Goal: Transaction & Acquisition: Obtain resource

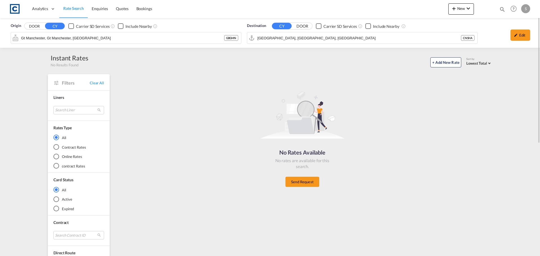
click at [28, 21] on div "Origin DOOR CY Carrier SD Services Include Nearby Gt Manchester, Gt Manchester,…" at bounding box center [126, 34] width 236 height 28
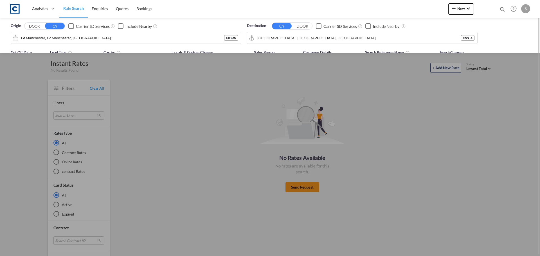
click at [31, 26] on button "DOOR" at bounding box center [34, 26] width 20 height 6
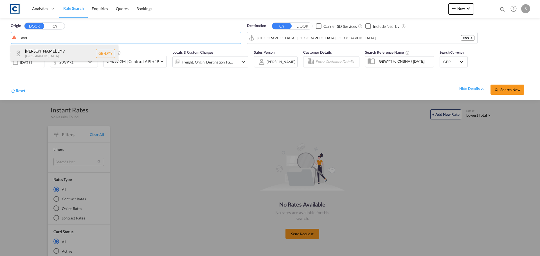
click at [47, 48] on div "[GEOGRAPHIC_DATA] , DY9 [GEOGRAPHIC_DATA] [GEOGRAPHIC_DATA]-DY9" at bounding box center [64, 53] width 107 height 17
type input "GB-DY9, [GEOGRAPHIC_DATA]"
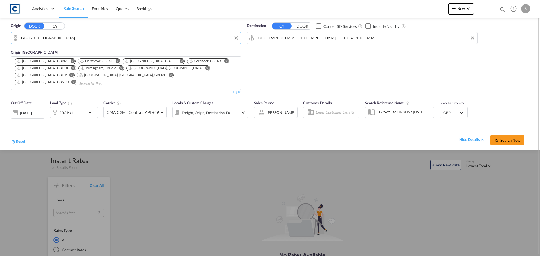
click at [312, 39] on input "[GEOGRAPHIC_DATA], [GEOGRAPHIC_DATA], [GEOGRAPHIC_DATA]" at bounding box center [365, 38] width 217 height 8
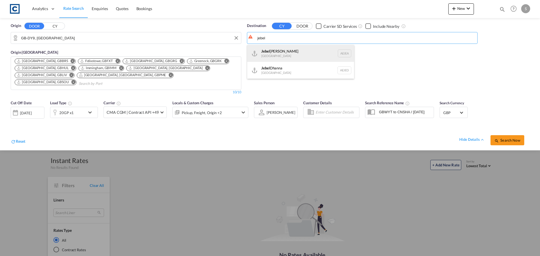
click at [284, 53] on div "[GEOGRAPHIC_DATA] [GEOGRAPHIC_DATA]" at bounding box center [300, 53] width 107 height 17
type input "[GEOGRAPHIC_DATA], [GEOGRAPHIC_DATA]"
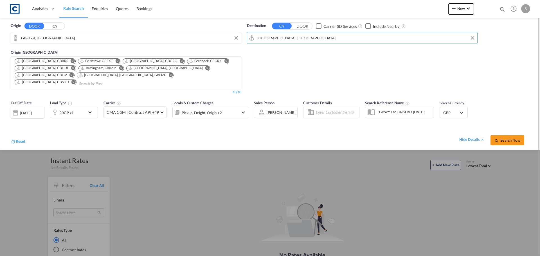
click at [32, 111] on div "[DATE]" at bounding box center [26, 113] width 12 height 5
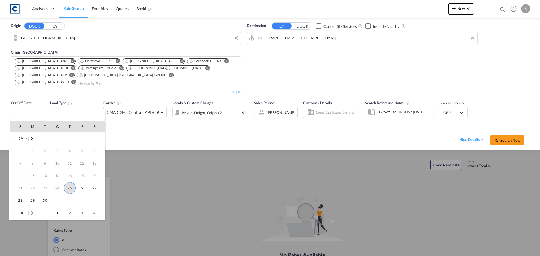
click at [69, 186] on span "25" at bounding box center [70, 188] width 12 height 12
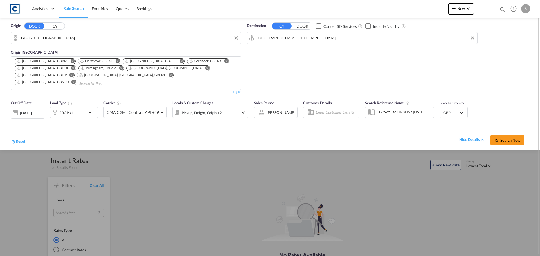
click at [86, 130] on div "hide details Search Now" at bounding box center [277, 138] width 504 height 16
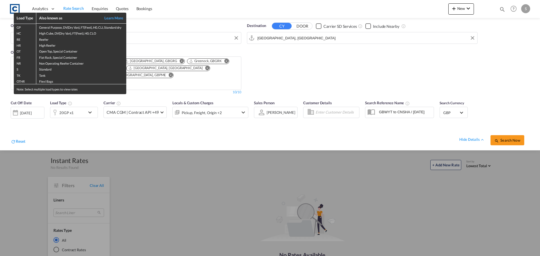
click at [68, 102] on div "Load Type Also known as Learn More GP General Purpose, DV(Dry Van), FT(Feet), H…" at bounding box center [270, 128] width 540 height 256
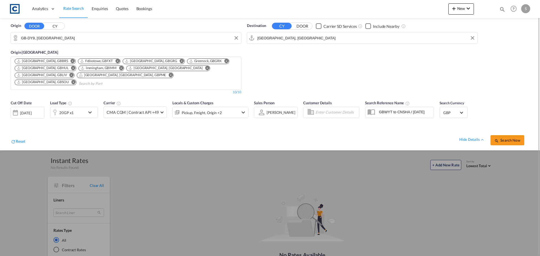
click at [74, 109] on div "20GP x1" at bounding box center [67, 112] width 35 height 11
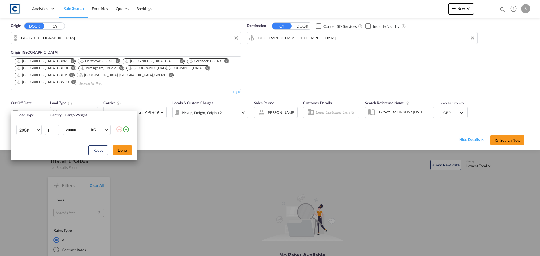
click at [42, 133] on td "20GP 20GP 40GP 40HC 45HC 20RE 40RE 40HR 20OT 40OT 20FR 40FR 40NR 20NR 45S 20TK …" at bounding box center [27, 130] width 33 height 22
click at [41, 133] on md-select-value "20GP" at bounding box center [30, 130] width 23 height 10
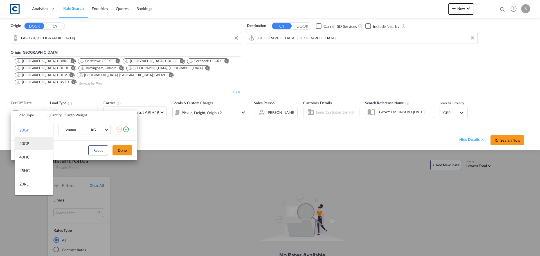
click at [33, 142] on md-option "40GP" at bounding box center [34, 144] width 38 height 14
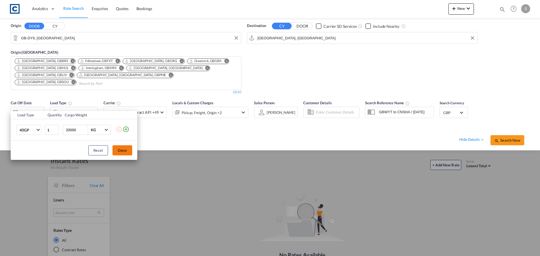
click at [119, 152] on button "Done" at bounding box center [123, 150] width 20 height 10
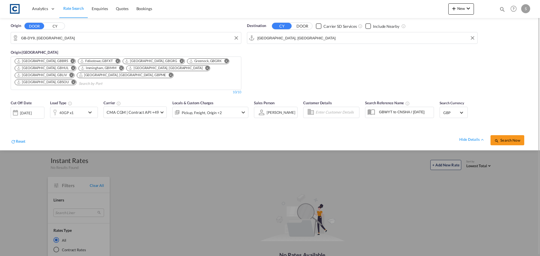
click at [231, 107] on div "Pickup, Freight, Origin +2" at bounding box center [203, 112] width 60 height 11
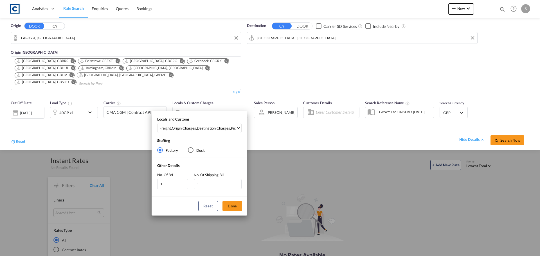
click at [207, 134] on div "Locals and Customs Freight , Origin Charges , Destination Charges , Pickup Char…" at bounding box center [200, 126] width 96 height 19
click at [205, 128] on div "Destination Charges" at bounding box center [213, 128] width 33 height 5
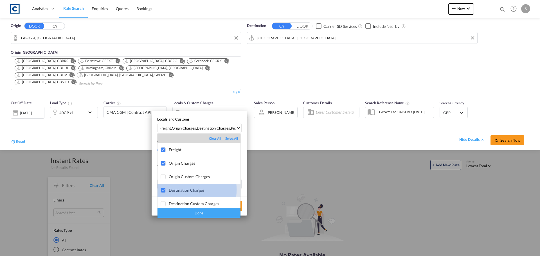
drag, startPoint x: 175, startPoint y: 190, endPoint x: 175, endPoint y: 207, distance: 17.4
click at [175, 190] on div "Destination Charges" at bounding box center [205, 190] width 72 height 5
click at [178, 210] on div "Done" at bounding box center [199, 213] width 83 height 10
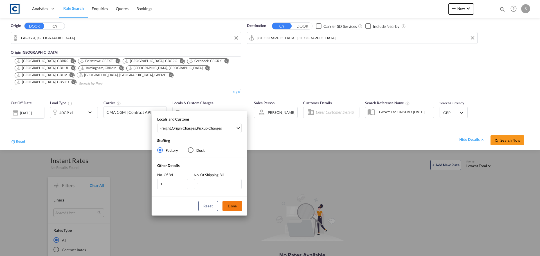
click at [224, 208] on button "Done" at bounding box center [232, 206] width 20 height 10
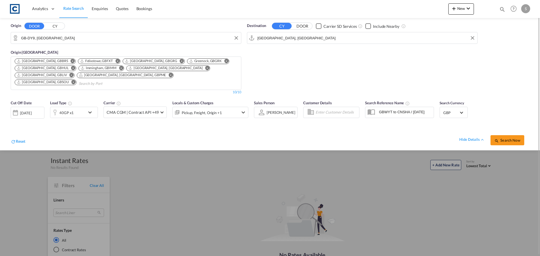
click at [426, 107] on md-input-container "GBWYT to CNSHA / [DATE]" at bounding box center [399, 112] width 69 height 11
click at [421, 108] on input "GBWYT to CNSHA / [DATE]" at bounding box center [405, 112] width 58 height 8
click at [511, 138] on span "Search Now" at bounding box center [507, 140] width 26 height 5
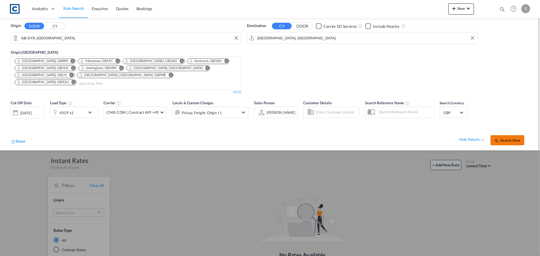
type input "DY9 to AEJEA / [DATE]"
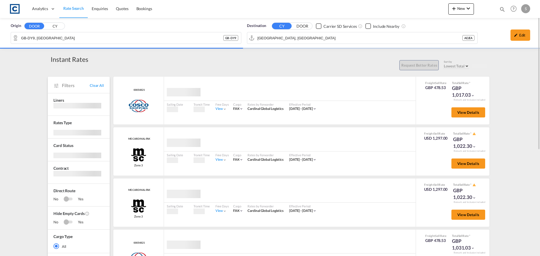
click at [522, 143] on div "Origin DOOR CY GB-DY9, [GEOGRAPHIC_DATA] [GEOGRAPHIC_DATA] - DY9 Destination CY…" at bounding box center [270, 227] width 540 height 419
click at [518, 36] on div "Edit" at bounding box center [520, 35] width 20 height 11
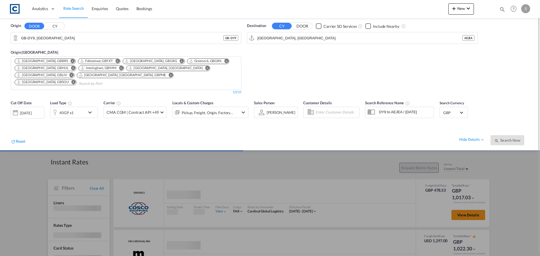
click at [32, 111] on div "[DATE]" at bounding box center [26, 113] width 12 height 5
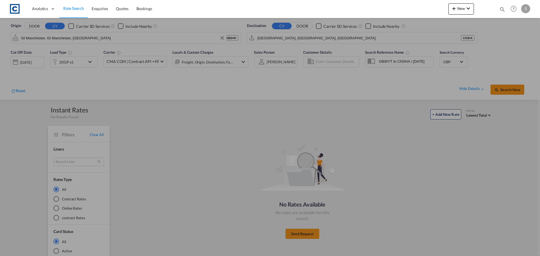
click at [57, 40] on input "Gt Manchester, Gt Manchester, [GEOGRAPHIC_DATA]" at bounding box center [122, 38] width 203 height 8
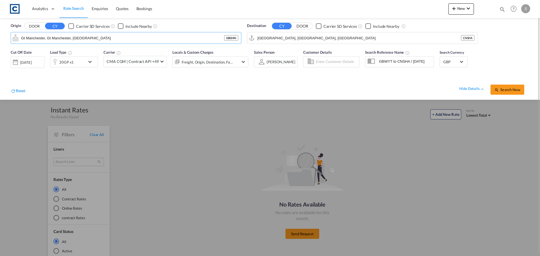
click at [30, 24] on button "DOOR" at bounding box center [34, 26] width 20 height 6
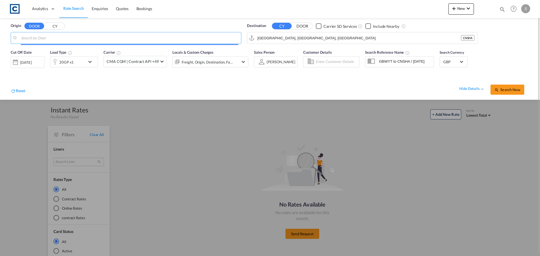
click at [61, 36] on input "Search by Door" at bounding box center [129, 38] width 217 height 8
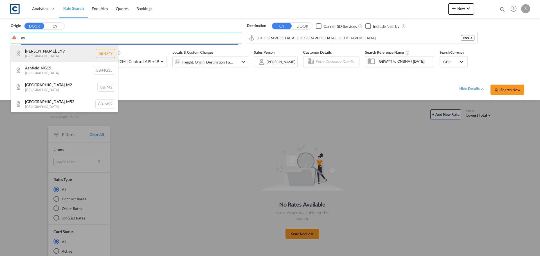
click at [58, 56] on div "[GEOGRAPHIC_DATA] , DY9 [GEOGRAPHIC_DATA] [GEOGRAPHIC_DATA]-DY9" at bounding box center [64, 53] width 107 height 17
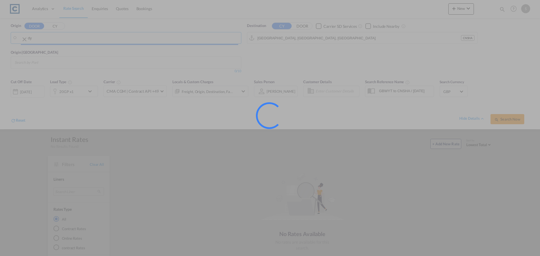
type input "GB-DY9, [GEOGRAPHIC_DATA]"
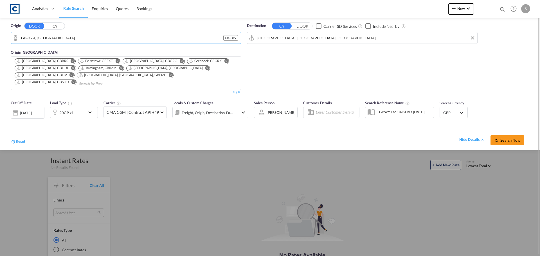
click at [295, 35] on input "[GEOGRAPHIC_DATA], [GEOGRAPHIC_DATA], [GEOGRAPHIC_DATA]" at bounding box center [365, 38] width 217 height 8
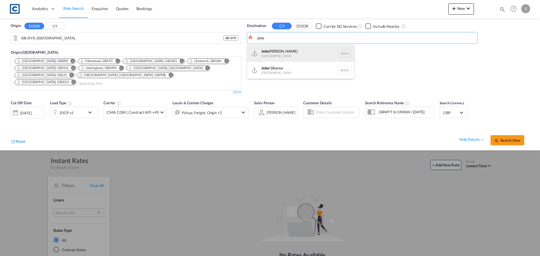
click at [297, 55] on div "Jebe l Ali United Arab Emirates AEJEA" at bounding box center [300, 53] width 107 height 17
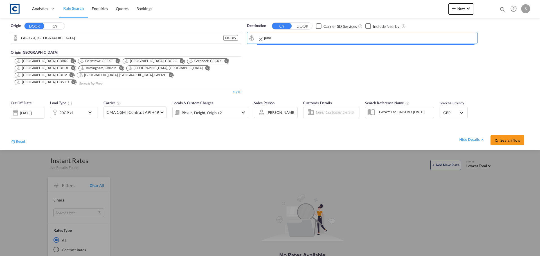
type input "[GEOGRAPHIC_DATA], [GEOGRAPHIC_DATA]"
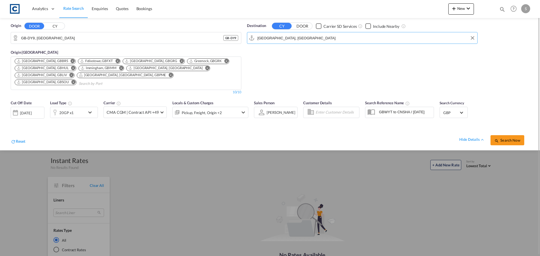
click at [32, 111] on div "[DATE]" at bounding box center [26, 113] width 12 height 5
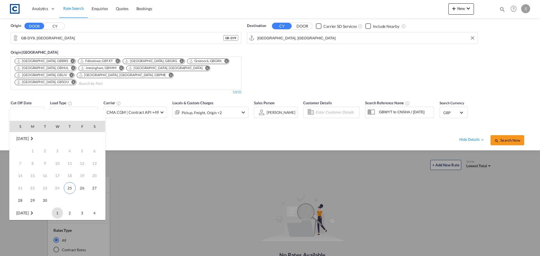
click at [58, 214] on span "1" at bounding box center [57, 213] width 11 height 11
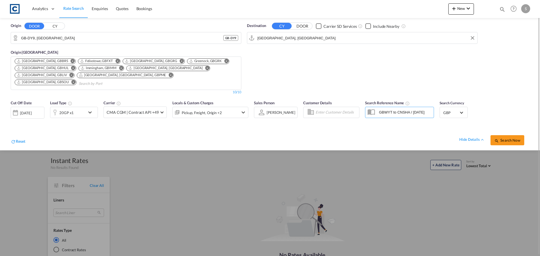
click at [62, 109] on div "20GP x1" at bounding box center [66, 113] width 14 height 8
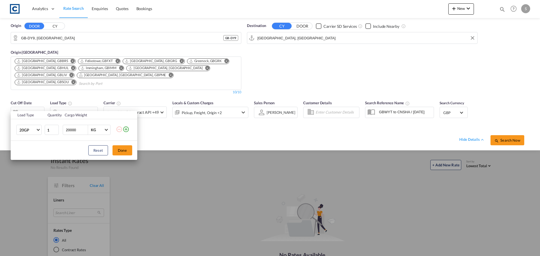
click at [33, 136] on td "20GP 20GP 40GP 40HC 45HC 20RE 40RE 40HR 20OT 40OT 20FR 40FR 40NR 20NR 45S 20TK …" at bounding box center [27, 130] width 33 height 22
click at [31, 134] on md-select-value "20GP" at bounding box center [30, 130] width 23 height 10
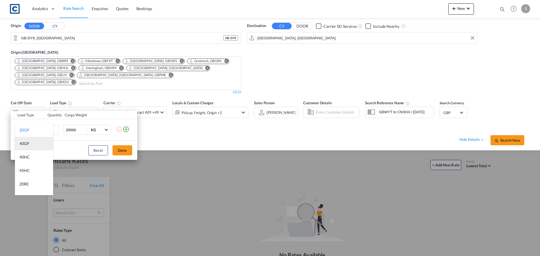
click at [31, 144] on md-option "40GP" at bounding box center [34, 144] width 38 height 14
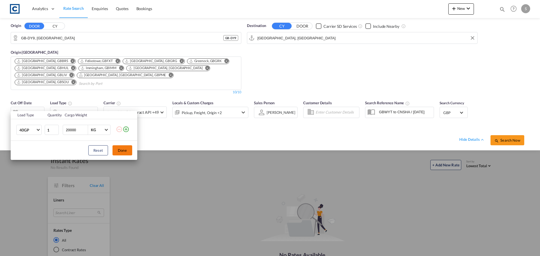
click at [127, 150] on button "Done" at bounding box center [123, 150] width 20 height 10
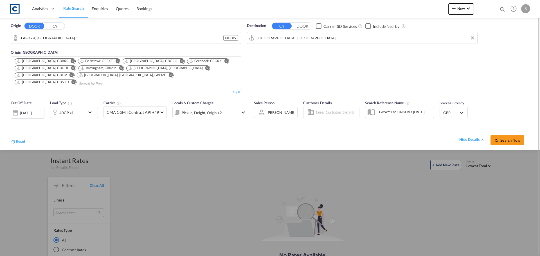
click at [300, 107] on div "Customer Details" at bounding box center [331, 111] width 62 height 29
click at [399, 108] on input "GBWYT to CNSHA / [DATE]" at bounding box center [405, 112] width 58 height 8
click at [197, 109] on div "Pickup, Freight, Origin +2" at bounding box center [202, 113] width 40 height 8
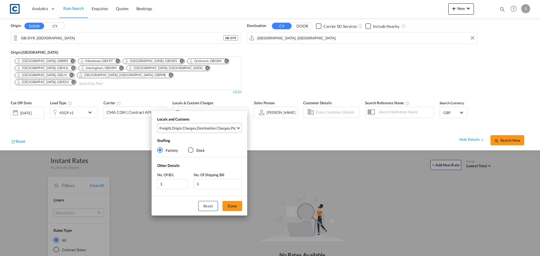
click at [192, 131] on div "Origin Charges" at bounding box center [184, 128] width 24 height 5
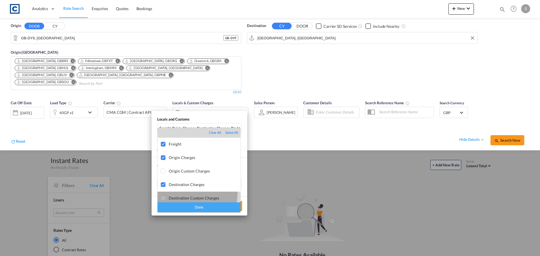
click at [166, 192] on md-option "Destination Custom Charges" at bounding box center [199, 199] width 83 height 14
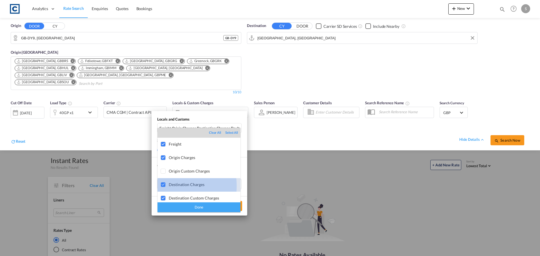
click at [166, 186] on div at bounding box center [164, 185] width 6 height 6
click at [165, 198] on div at bounding box center [164, 199] width 6 height 6
click at [173, 209] on div "Done" at bounding box center [199, 208] width 83 height 10
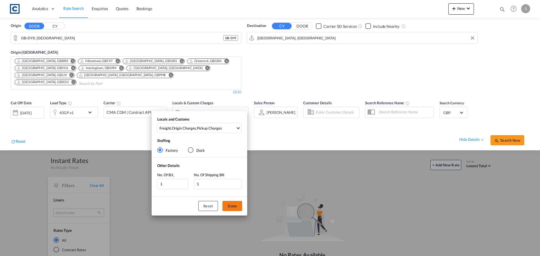
click at [231, 205] on button "Done" at bounding box center [232, 206] width 20 height 10
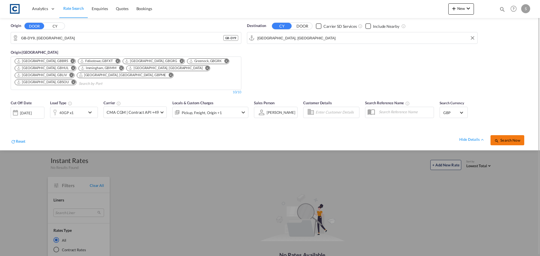
click at [512, 138] on span "Search Now" at bounding box center [507, 140] width 26 height 5
type input "DY9 to AEJEA / 1 Oct 2025"
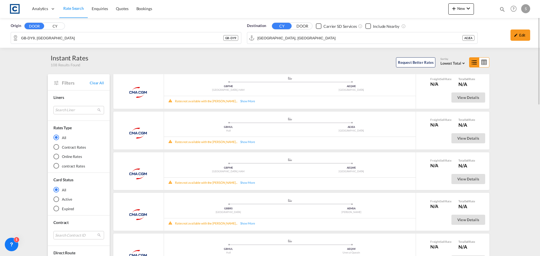
scroll to position [1153, 0]
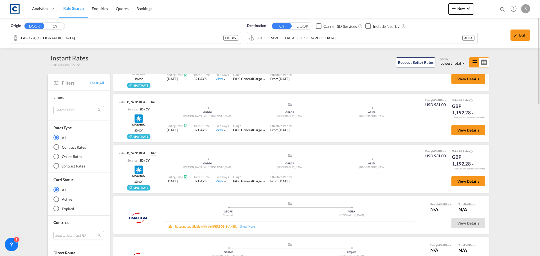
drag, startPoint x: 517, startPoint y: 36, endPoint x: 97, endPoint y: 111, distance: 426.2
click at [517, 36] on md-icon "icon-pencil" at bounding box center [516, 35] width 4 height 4
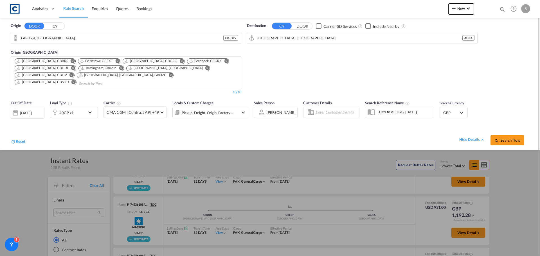
click at [37, 107] on div "[DATE]" at bounding box center [28, 113] width 34 height 12
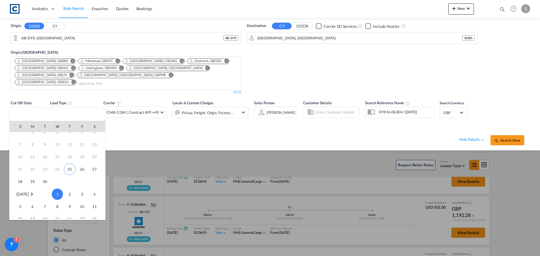
scroll to position [18, 0]
click at [71, 171] on span "25" at bounding box center [70, 170] width 12 height 12
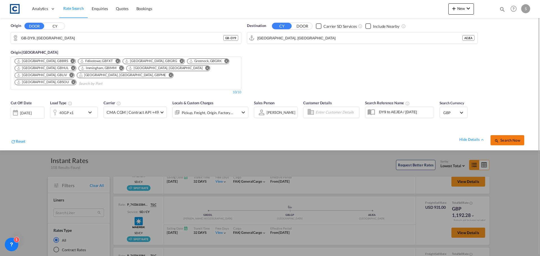
click at [510, 135] on button "Search Now" at bounding box center [508, 140] width 34 height 10
